Goal: Find specific page/section: Find specific page/section

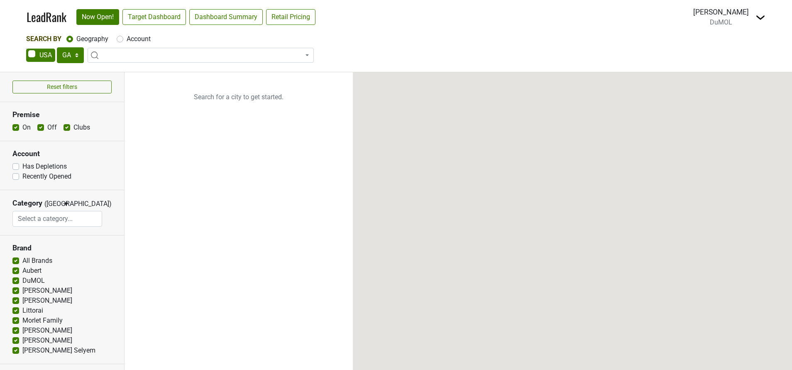
select select "GA"
select select
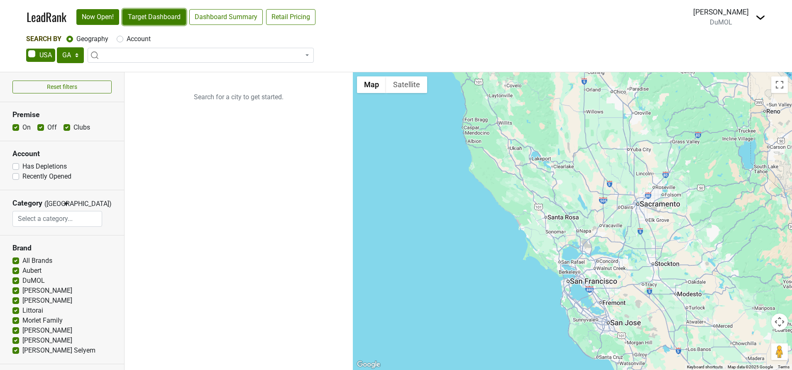
click at [164, 16] on link "Target Dashboard" at bounding box center [155, 17] width 64 height 16
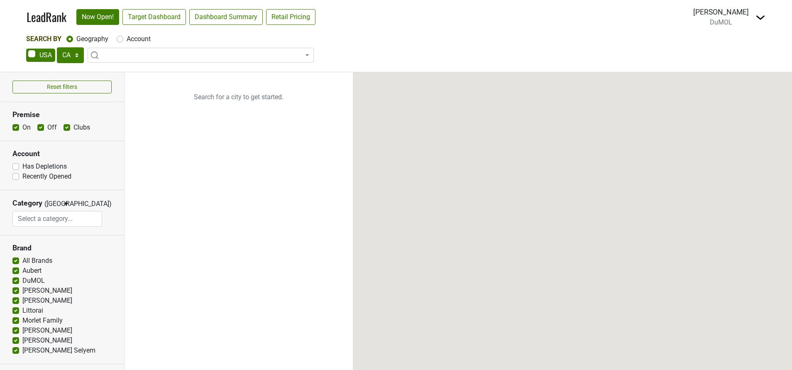
select select "CA"
select select
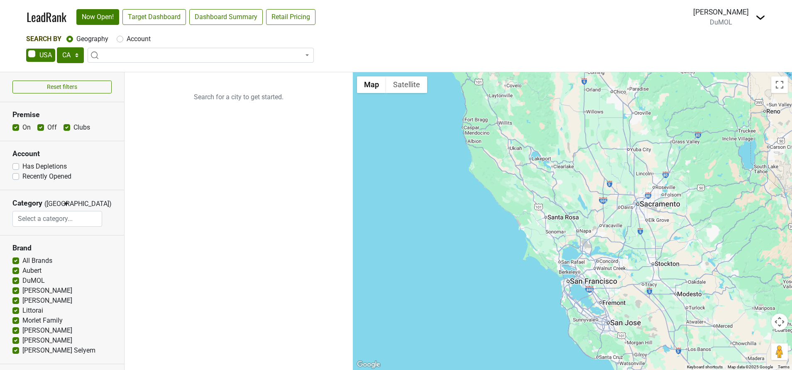
click at [758, 22] on img at bounding box center [761, 17] width 10 height 10
click at [741, 43] on link "Open Breakdown" at bounding box center [731, 46] width 70 height 13
